Goal: Task Accomplishment & Management: Manage account settings

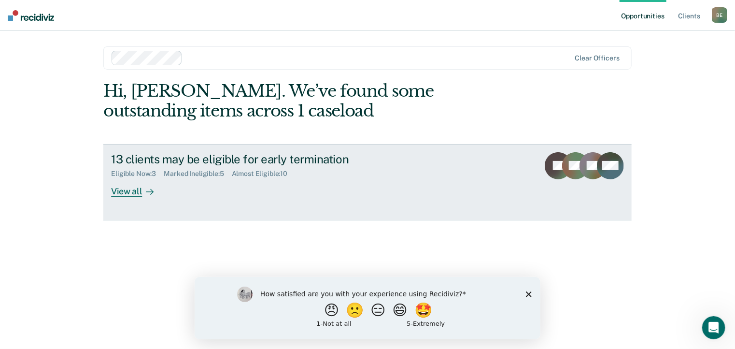
click at [135, 190] on div "View all" at bounding box center [138, 187] width 54 height 19
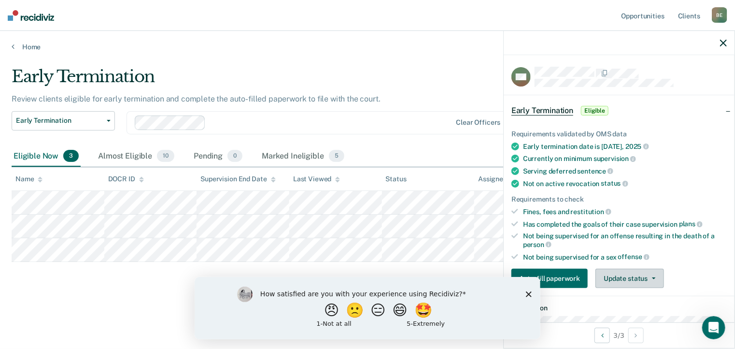
click at [630, 276] on button "Update status" at bounding box center [630, 278] width 68 height 19
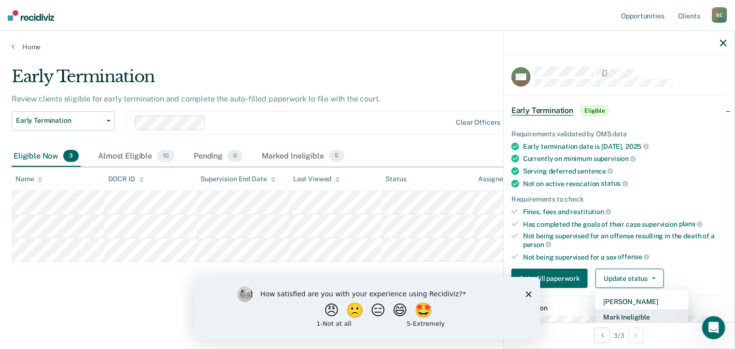
click at [641, 314] on button "Mark Ineligible" at bounding box center [642, 316] width 93 height 15
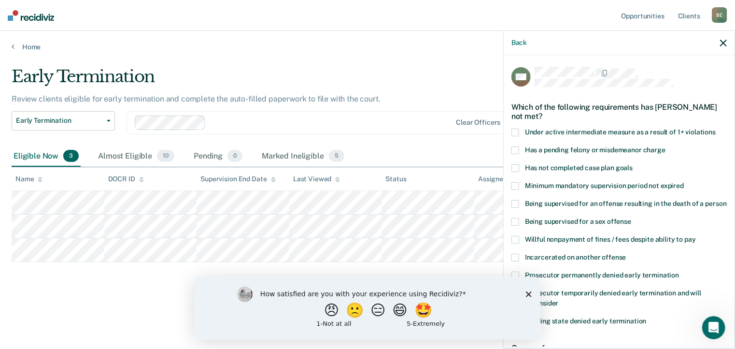
click at [529, 294] on polygon "Close survey" at bounding box center [528, 294] width 6 height 6
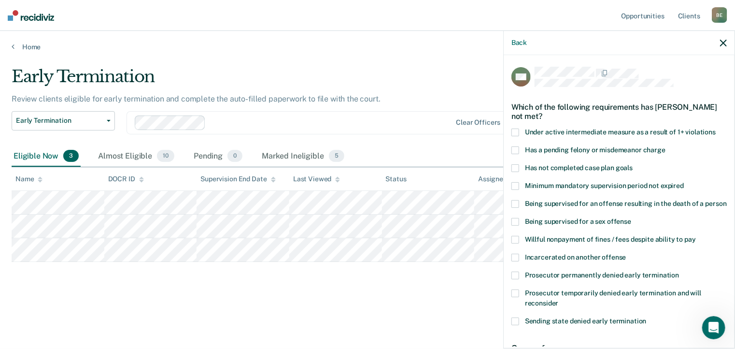
click at [513, 297] on span at bounding box center [515, 293] width 8 height 8
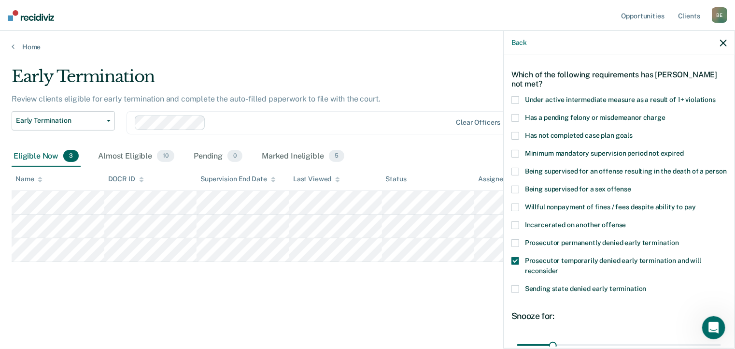
scroll to position [97, 0]
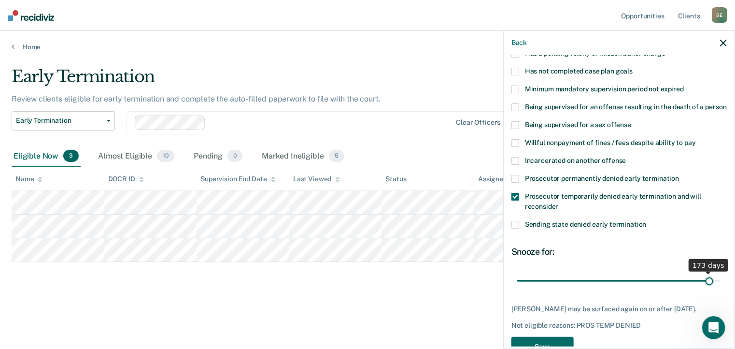
drag, startPoint x: 551, startPoint y: 291, endPoint x: 701, endPoint y: 286, distance: 150.8
type input "173"
click at [703, 286] on input "range" at bounding box center [619, 280] width 204 height 17
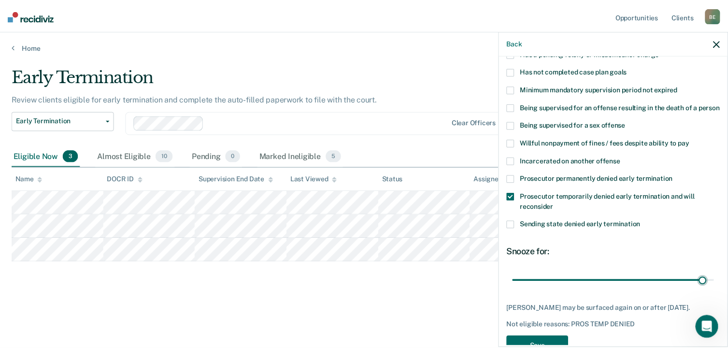
scroll to position [133, 0]
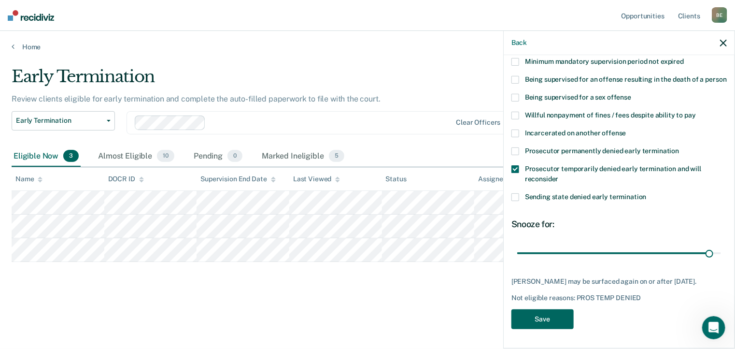
click at [546, 319] on button "Save" at bounding box center [542, 319] width 62 height 20
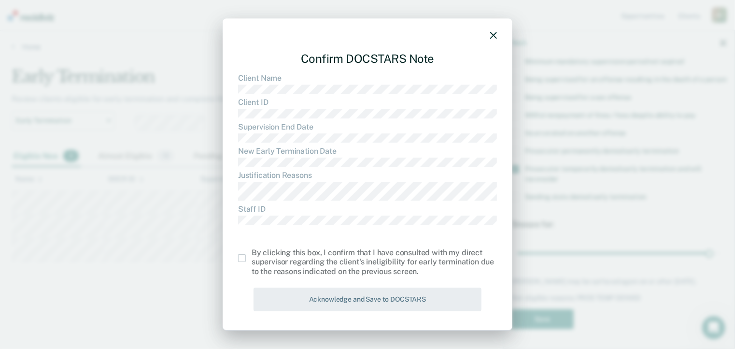
click at [243, 258] on span at bounding box center [242, 258] width 8 height 8
click at [252, 254] on input "checkbox" at bounding box center [252, 254] width 0 height 0
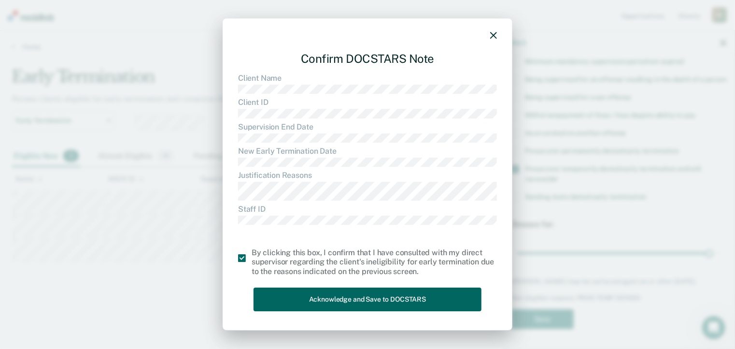
click at [337, 296] on button "Acknowledge and Save to DOCSTARS" at bounding box center [368, 299] width 228 height 24
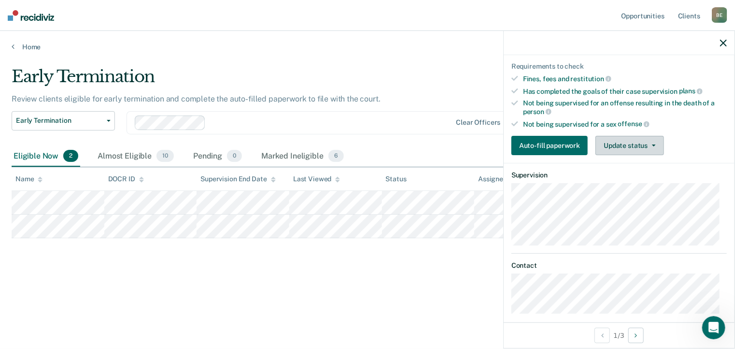
click at [625, 146] on button "Update status" at bounding box center [630, 145] width 68 height 19
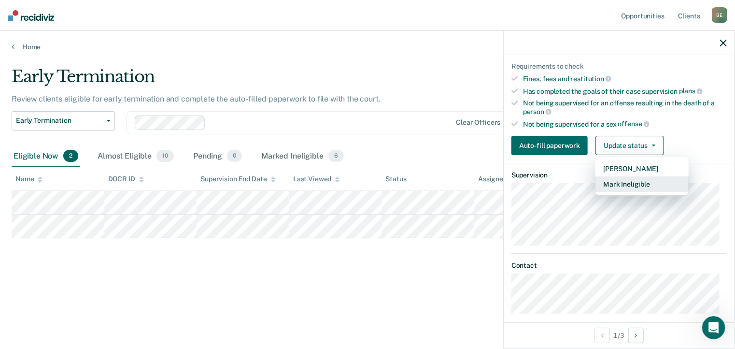
click at [621, 182] on button "Mark Ineligible" at bounding box center [642, 183] width 93 height 15
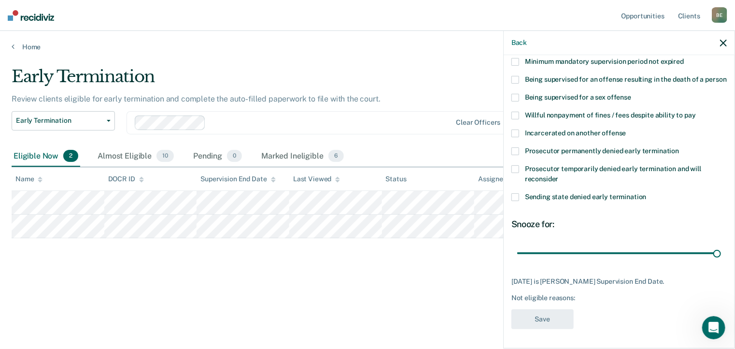
click at [514, 170] on span at bounding box center [515, 169] width 8 height 8
click at [552, 321] on button "Save" at bounding box center [542, 319] width 62 height 20
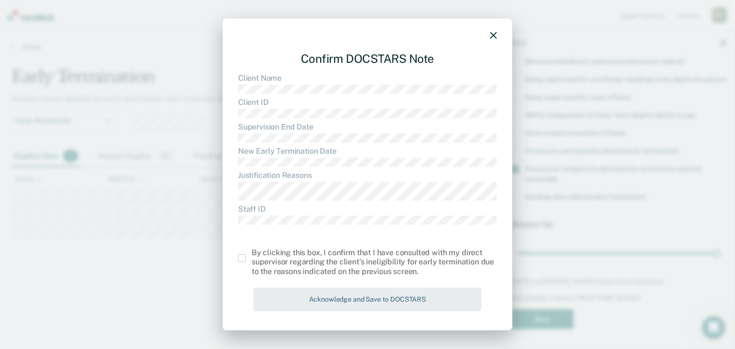
click at [244, 259] on span at bounding box center [242, 258] width 8 height 8
click at [252, 254] on input "checkbox" at bounding box center [252, 254] width 0 height 0
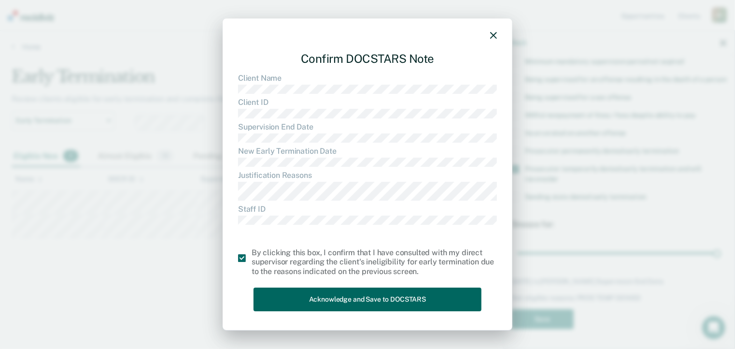
click at [337, 298] on button "Acknowledge and Save to DOCSTARS" at bounding box center [368, 299] width 228 height 24
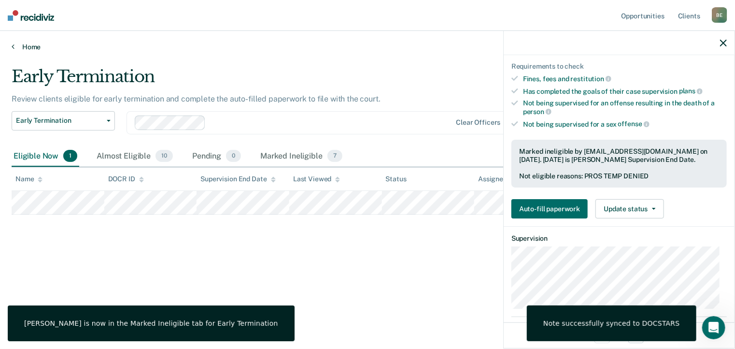
click at [28, 47] on link "Home" at bounding box center [368, 47] width 712 height 9
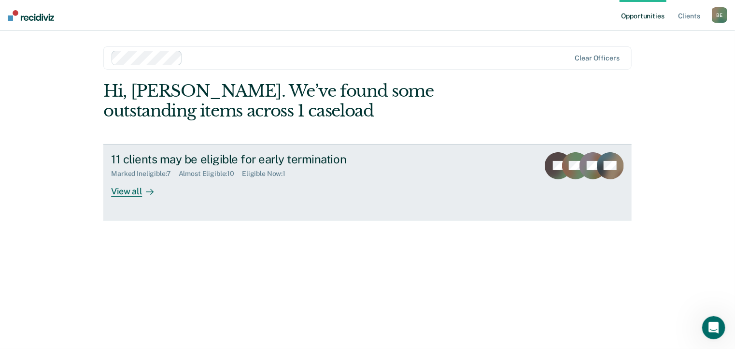
click at [138, 193] on div "View all" at bounding box center [138, 187] width 54 height 19
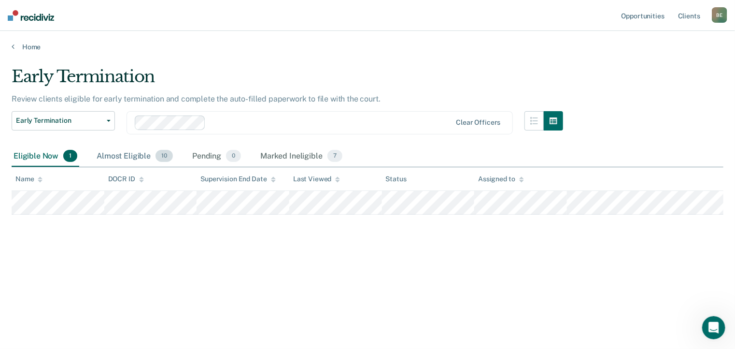
click at [136, 156] on div "Almost Eligible 10" at bounding box center [135, 156] width 80 height 21
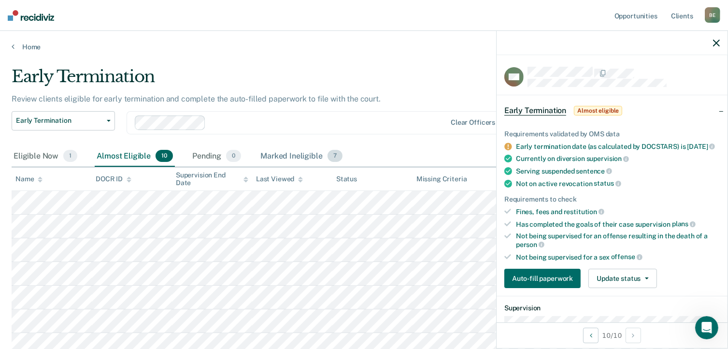
click at [267, 155] on div "Marked Ineligible 7" at bounding box center [301, 156] width 86 height 21
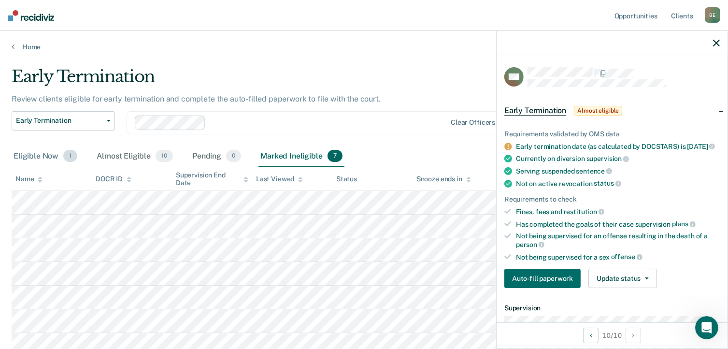
click at [44, 156] on div "Eligible Now 1" at bounding box center [46, 156] width 68 height 21
